Goal: Find specific fact: Find contact information

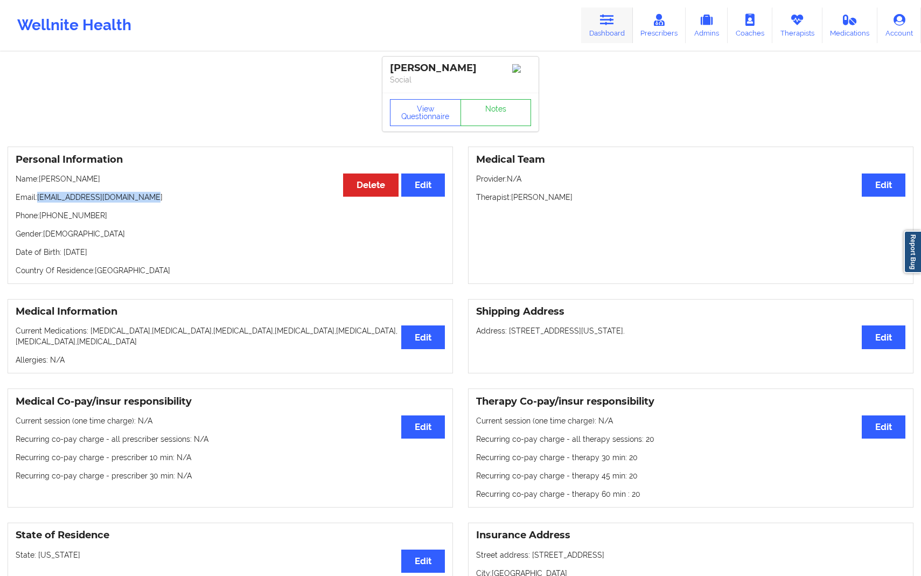
click at [612, 23] on icon at bounding box center [607, 20] width 14 height 12
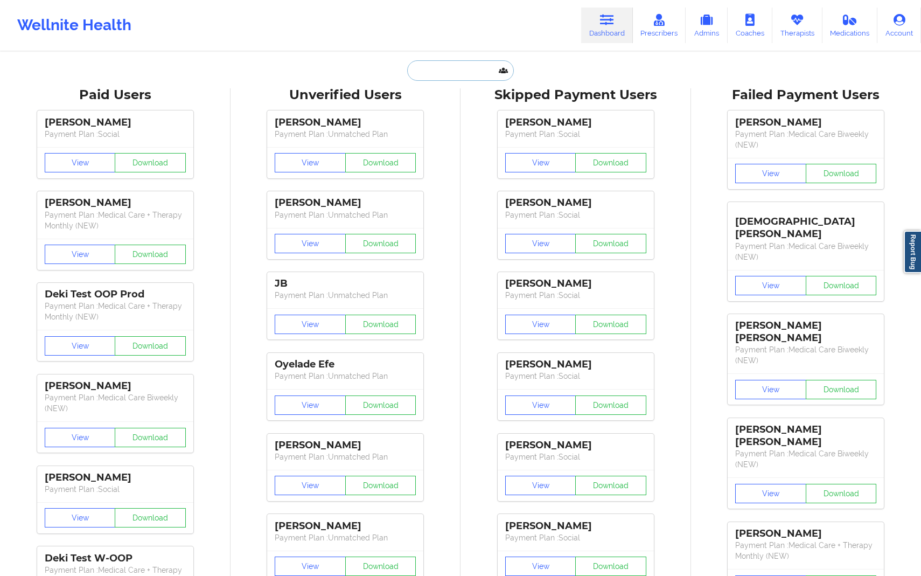
click at [478, 67] on input "text" at bounding box center [460, 70] width 107 height 20
paste input "[EMAIL_ADDRESS][DOMAIN_NAME]"
type input "[EMAIL_ADDRESS][DOMAIN_NAME]"
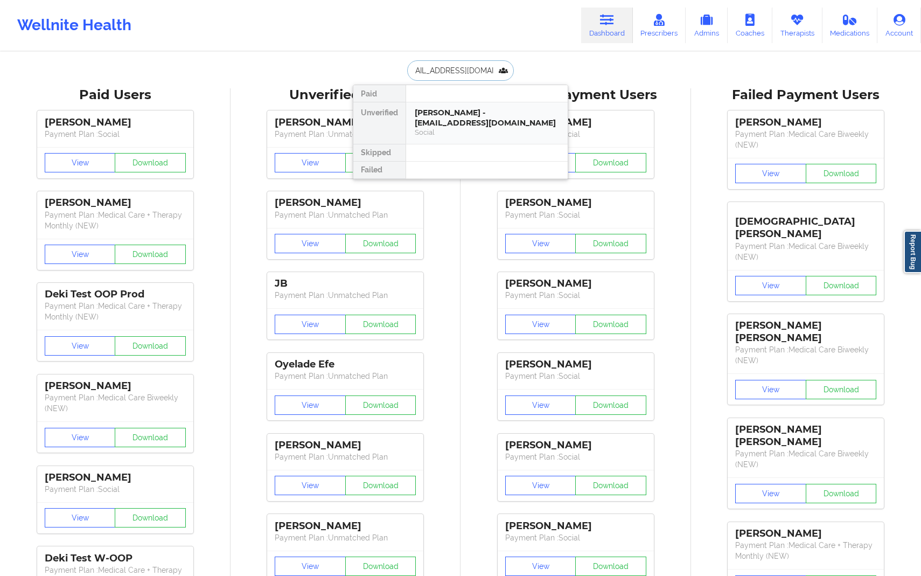
click at [470, 128] on div "Social" at bounding box center [487, 132] width 144 height 9
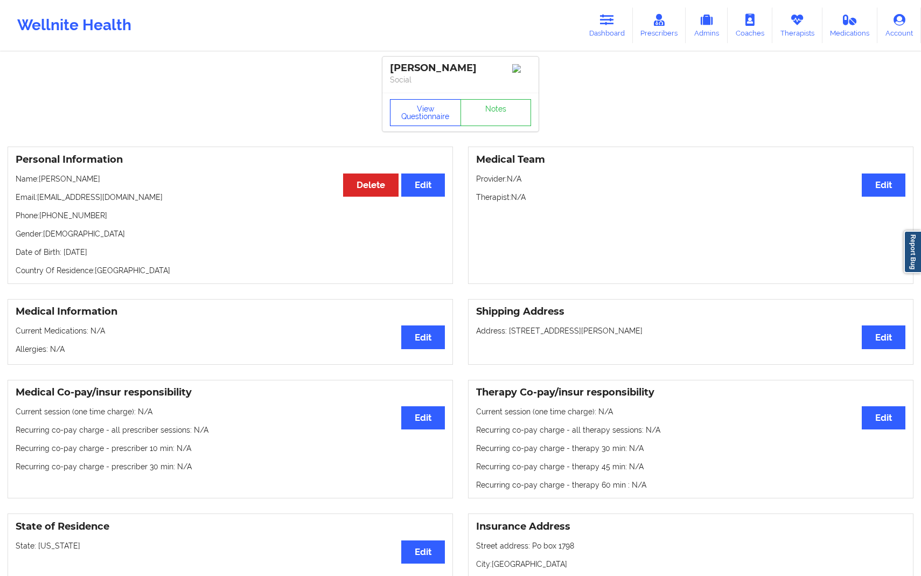
click at [446, 121] on button "View Questionnaire" at bounding box center [425, 112] width 71 height 27
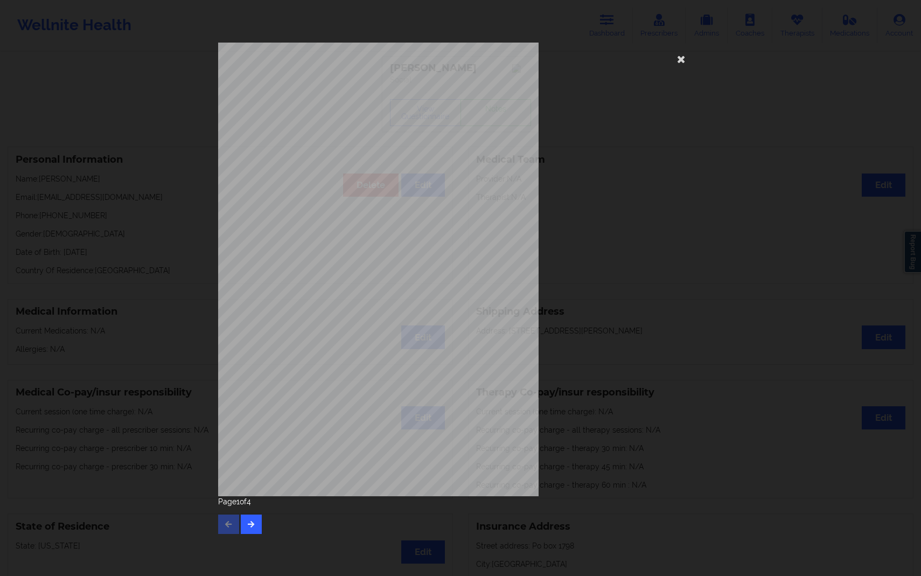
click at [633, 179] on div "[STREET_ADDRESS] What state do you live in ? [US_STATE] Full Name [PERSON_NAME]…" at bounding box center [460, 269] width 485 height 453
click at [685, 57] on icon at bounding box center [681, 58] width 17 height 17
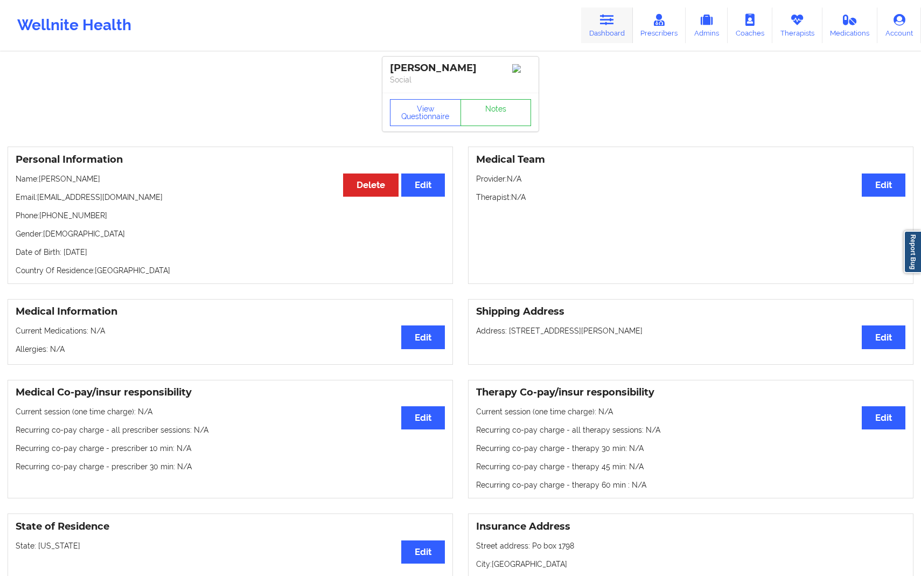
click at [620, 32] on link "Dashboard" at bounding box center [607, 26] width 52 height 36
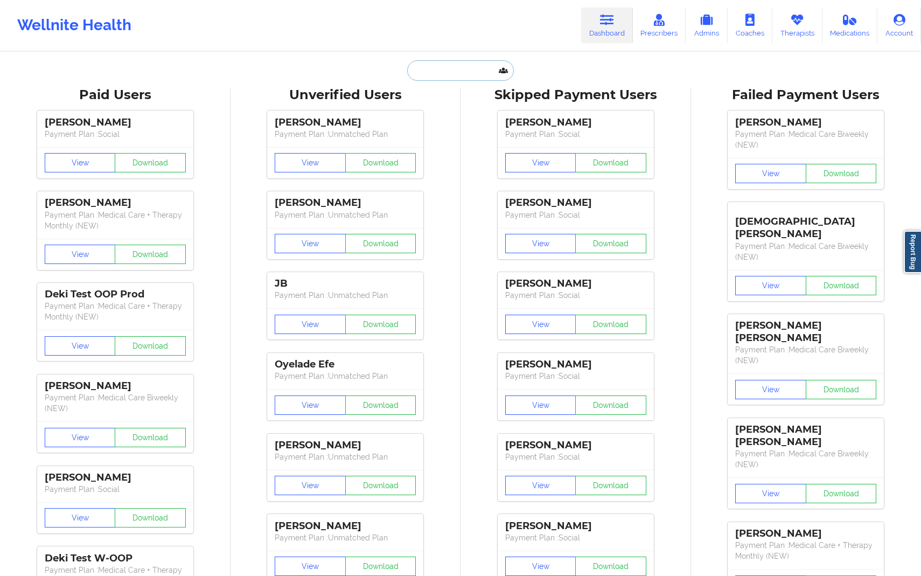
click at [445, 76] on input "text" at bounding box center [460, 70] width 107 height 20
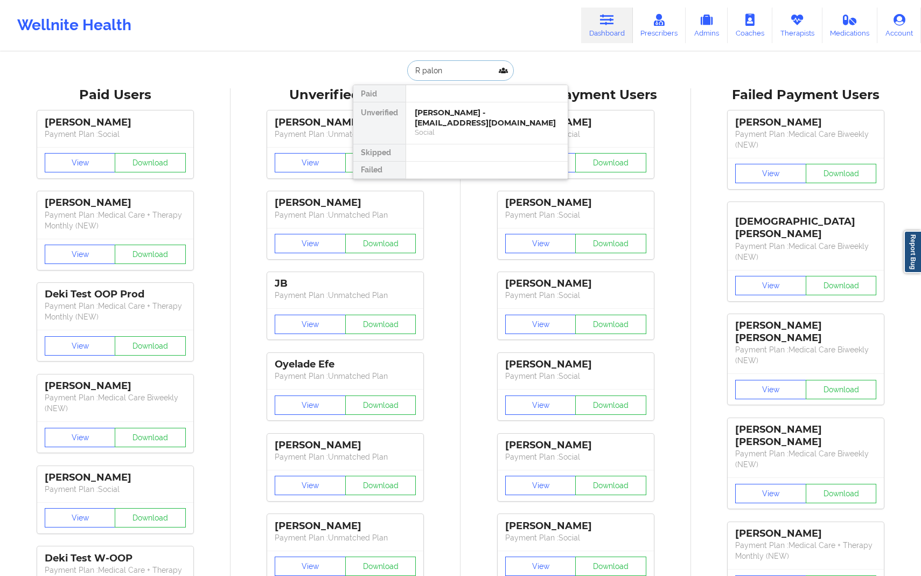
type input "R [PERSON_NAME]"
click at [454, 126] on div "[PERSON_NAME] - [PERSON_NAME][EMAIL_ADDRESS][PERSON_NAME][PERSON_NAME][DOMAIN_N…" at bounding box center [487, 123] width 144 height 30
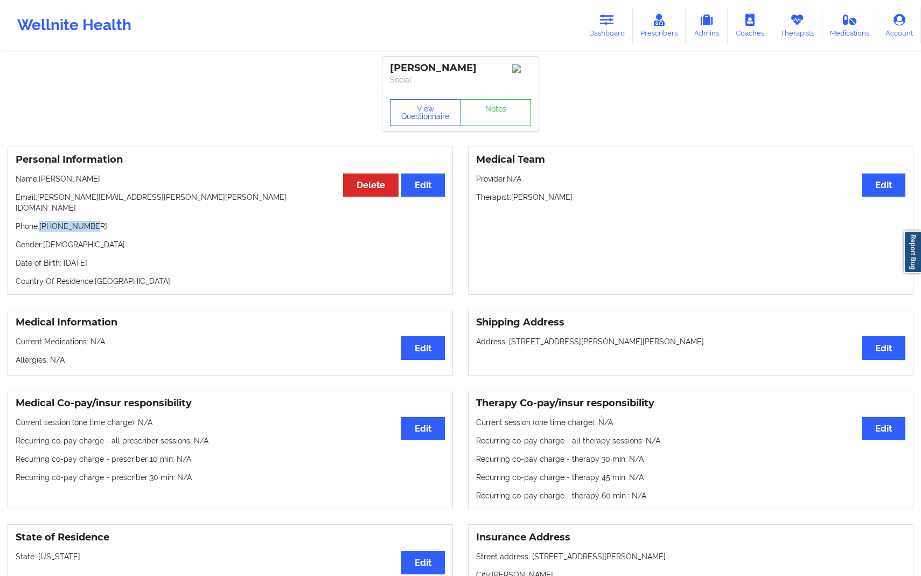
drag, startPoint x: 42, startPoint y: 218, endPoint x: 129, endPoint y: 219, distance: 87.2
click at [129, 221] on p "Phone: [PHONE_NUMBER]" at bounding box center [230, 226] width 429 height 11
copy p "[PHONE_NUMBER]"
